Goal: Task Accomplishment & Management: Complete application form

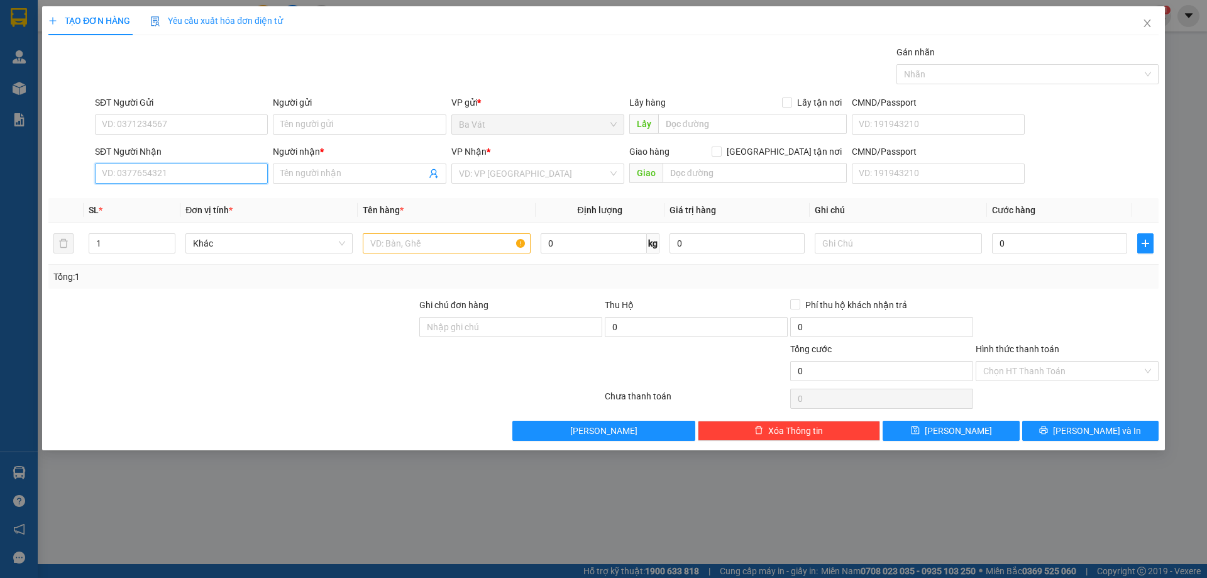
click at [194, 179] on input "SĐT Người Nhận" at bounding box center [181, 173] width 173 height 20
click at [141, 197] on div "02865465444 - mhgjk" at bounding box center [181, 199] width 158 height 14
type input "02865465444"
type input "mhgjk"
type input "tới bến"
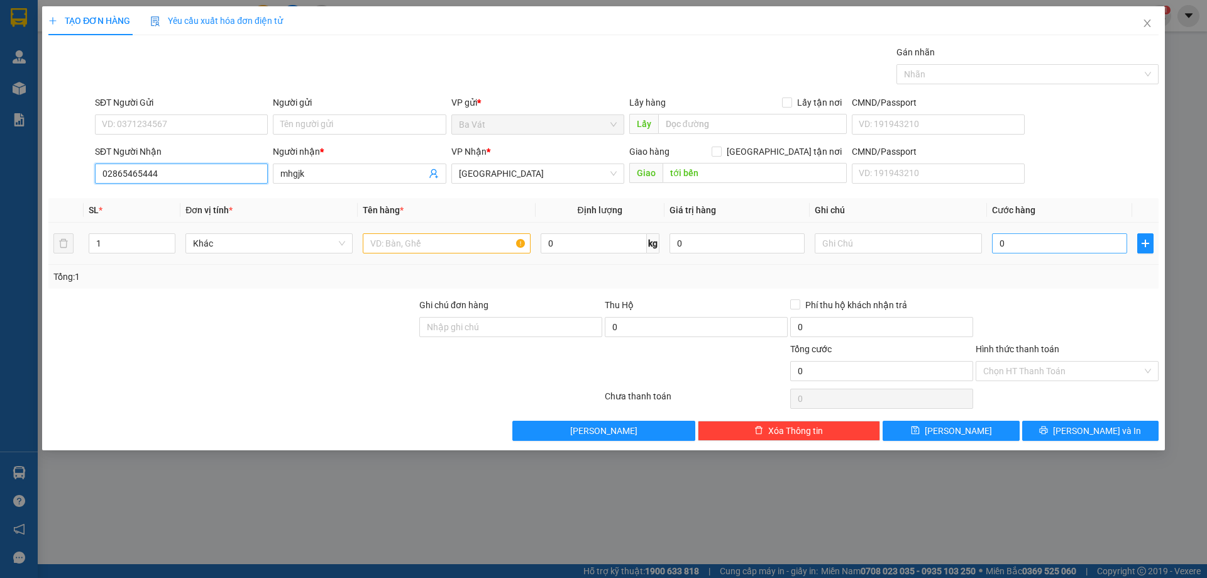
type input "02865465444"
click at [1028, 246] on input "0" at bounding box center [1059, 243] width 135 height 20
type input "1"
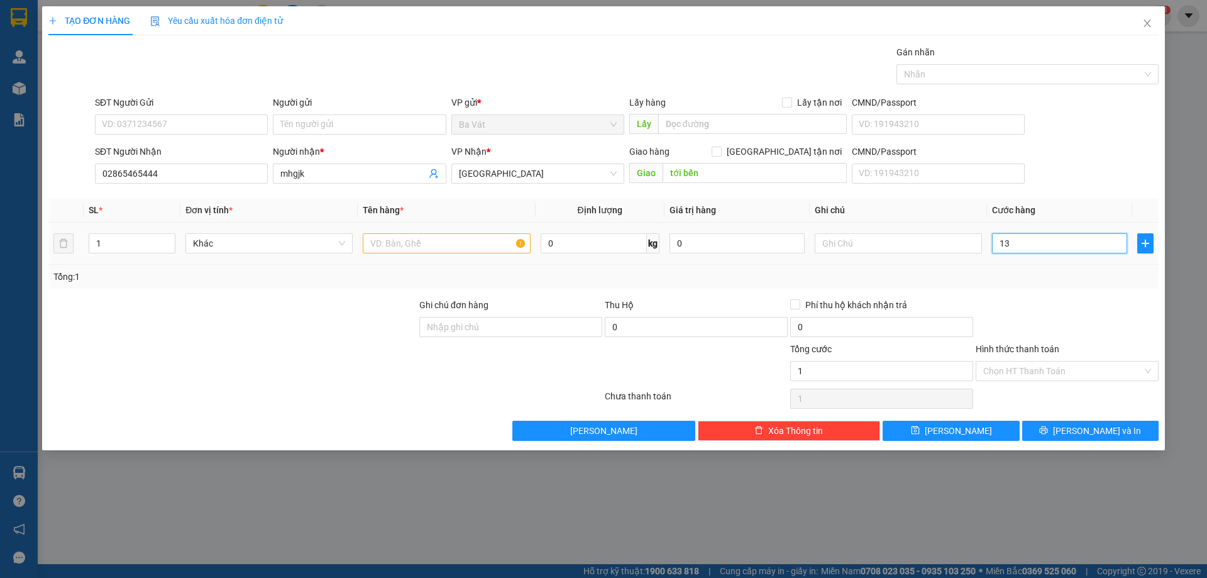
type input "132"
type input "132.000"
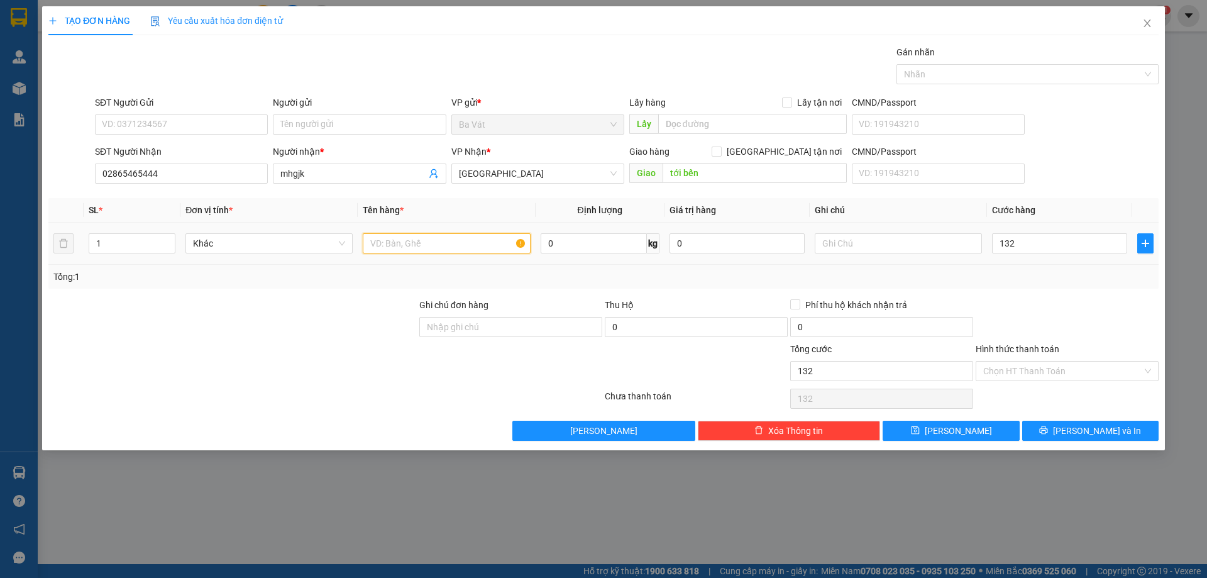
type input "132.000"
click at [463, 237] on input "text" at bounding box center [446, 243] width 167 height 20
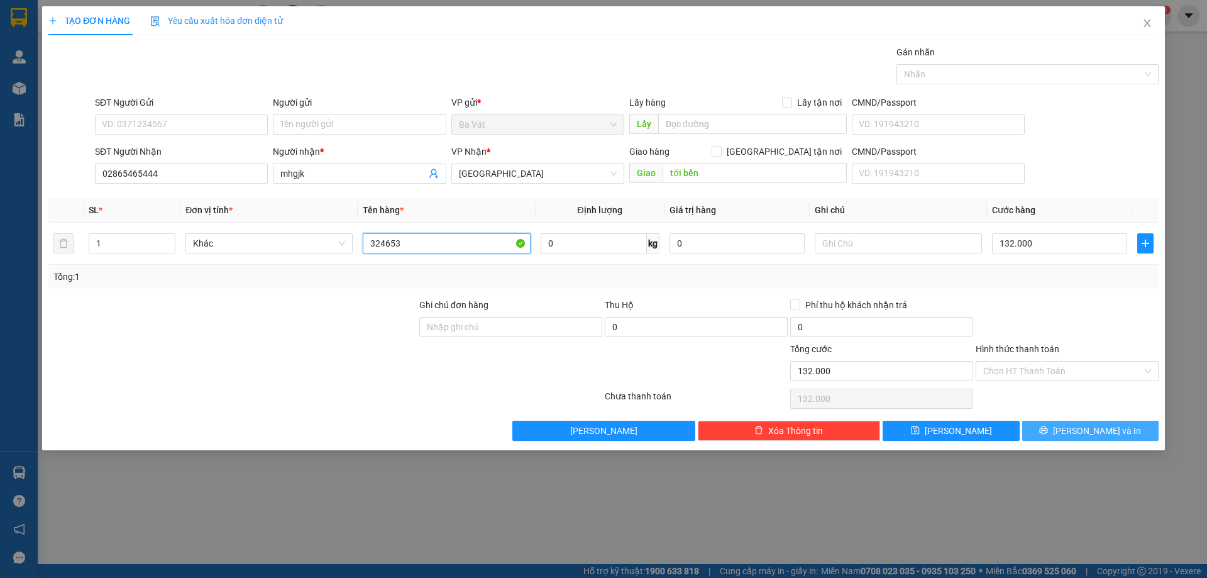
type input "324653"
click at [1082, 429] on span "[PERSON_NAME] và In" at bounding box center [1097, 431] width 88 height 14
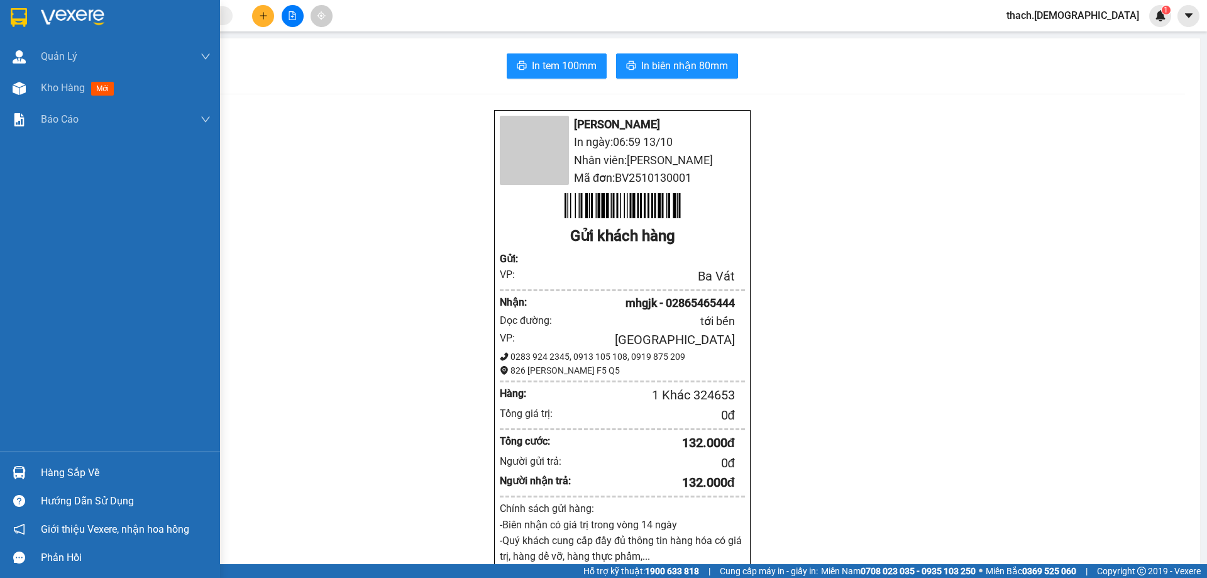
click at [50, 467] on div "Hàng sắp về" at bounding box center [126, 472] width 170 height 19
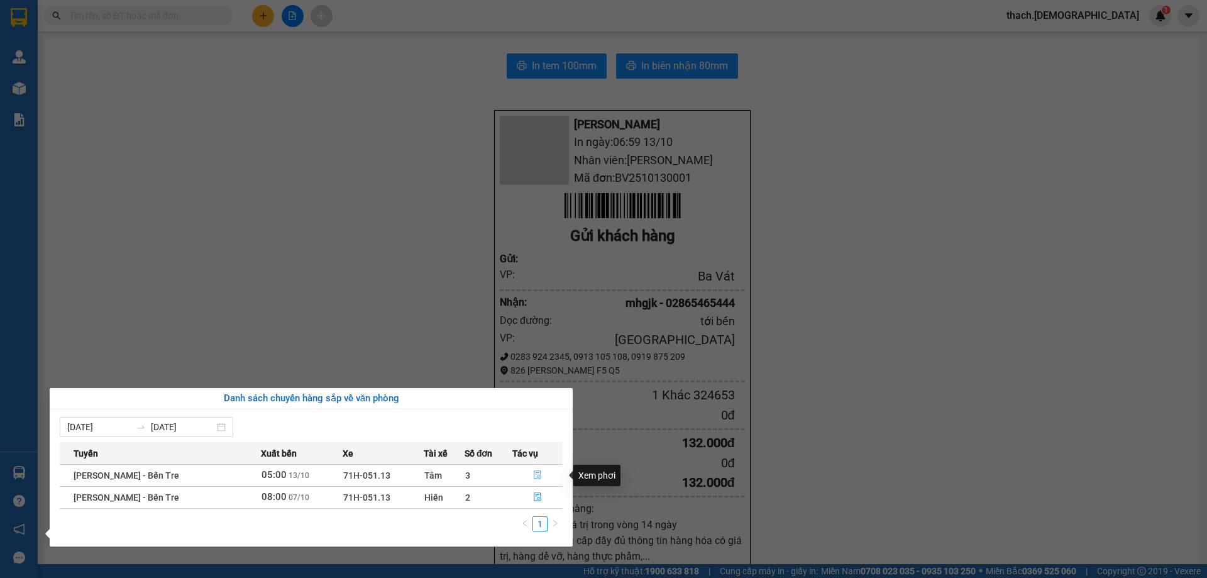
click at [541, 479] on button "button" at bounding box center [537, 475] width 49 height 20
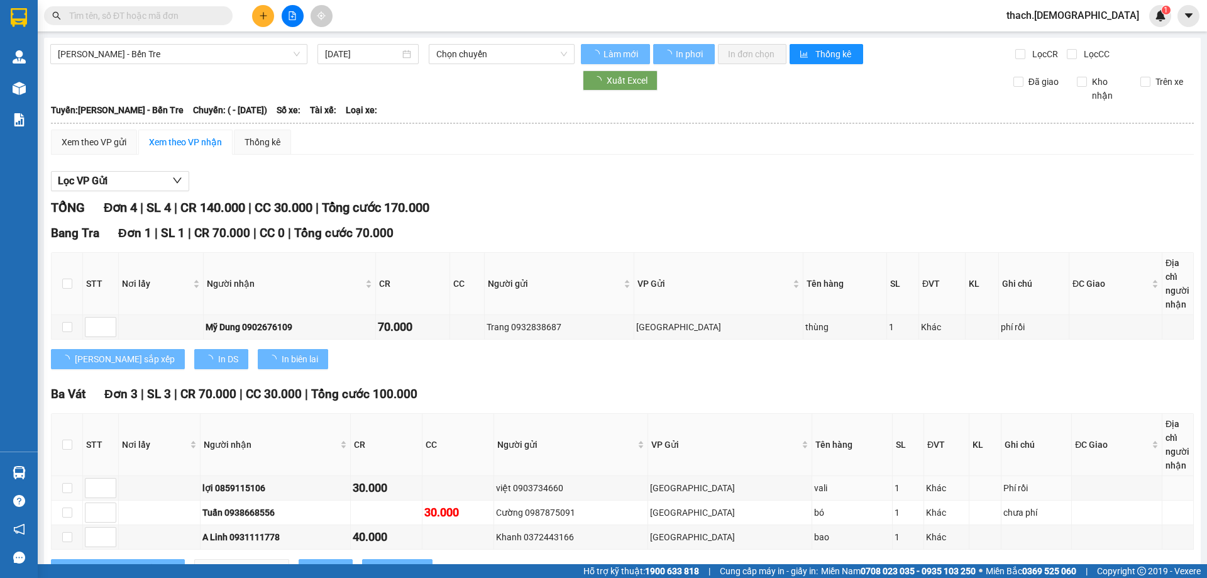
type input "[DATE]"
